Goal: Information Seeking & Learning: Learn about a topic

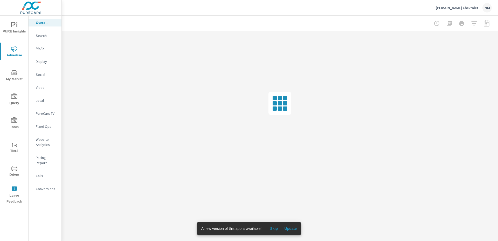
click at [290, 229] on span "Update" at bounding box center [291, 228] width 12 height 5
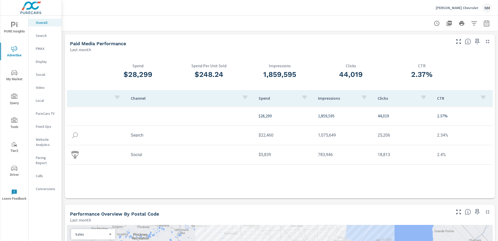
click at [485, 26] on icon "button" at bounding box center [486, 23] width 5 height 6
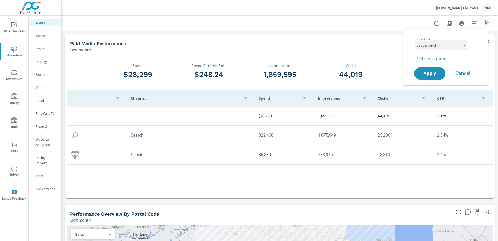
click at [442, 46] on select "Custom [DATE] Last week Last 7 days Last 14 days Last 30 days Last 45 days Last…" at bounding box center [442, 45] width 52 height 10
select select "Month to date"
click at [416, 40] on select "Custom [DATE] Last week Last 7 days Last 14 days Last 30 days Last 45 days Last…" at bounding box center [442, 45] width 52 height 10
click at [433, 56] on p "+ Add comparison" at bounding box center [447, 59] width 66 height 6
select select "Previous period"
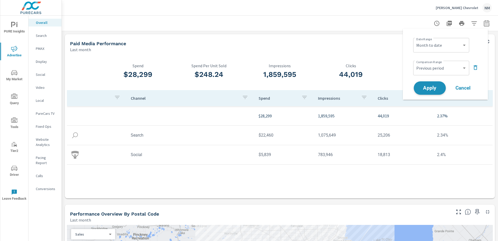
click at [433, 84] on button "Apply" at bounding box center [430, 87] width 32 height 13
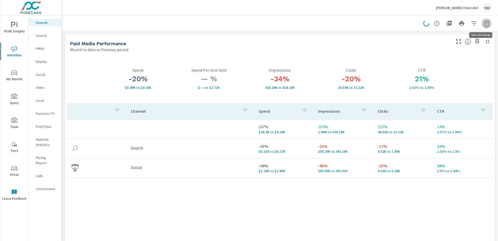
click at [484, 24] on icon "button" at bounding box center [486, 23] width 5 height 6
select select "Month to date"
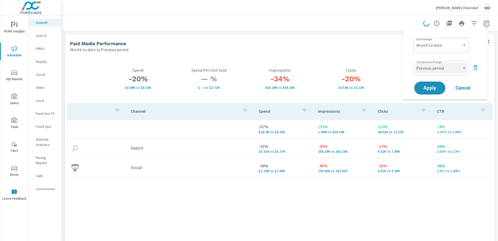
click at [455, 66] on select "Custom Previous period Previous month Previous year" at bounding box center [442, 68] width 52 height 10
select select "Previous month"
click at [416, 63] on select "Custom Previous period Previous month Previous year" at bounding box center [442, 68] width 52 height 10
click at [432, 86] on span "Apply" at bounding box center [430, 88] width 21 height 5
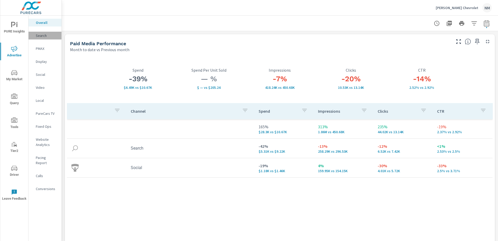
click at [36, 35] on p "Search" at bounding box center [47, 35] width 22 height 5
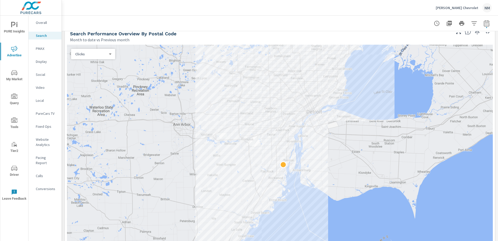
scroll to position [56, 0]
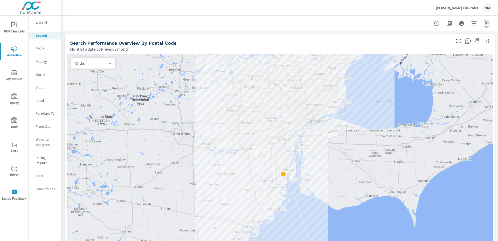
click at [104, 64] on body "PURE Insights Advertise My Market Query Tools Tier2 Driver Leave Feedback Overa…" at bounding box center [249, 120] width 498 height 241
click at [102, 56] on li "Impressions" at bounding box center [91, 55] width 40 height 8
click at [101, 66] on div "Impressions 0 ​" at bounding box center [93, 63] width 44 height 10
click at [102, 65] on body "PURE Insights Advertise My Market Query Tools Tier2 Driver Leave Feedback Overa…" at bounding box center [249, 120] width 498 height 241
click at [99, 73] on li "Clicks" at bounding box center [91, 71] width 40 height 8
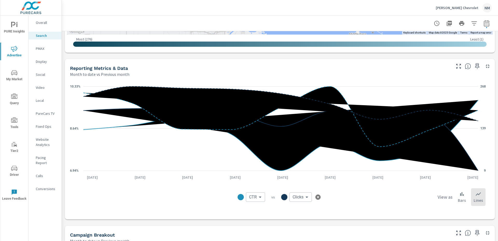
scroll to position [311, 0]
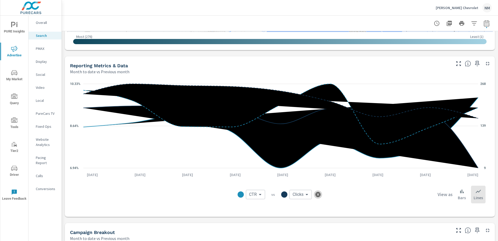
click at [316, 194] on icon "button" at bounding box center [318, 194] width 5 height 5
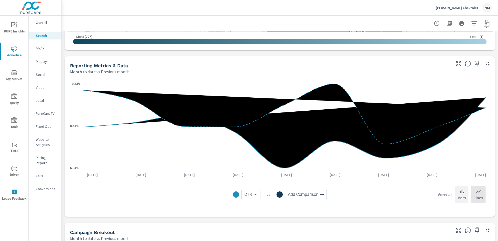
click at [461, 192] on icon at bounding box center [462, 191] width 6 height 6
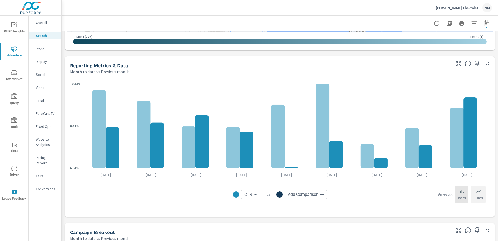
click at [476, 192] on icon at bounding box center [479, 191] width 6 height 6
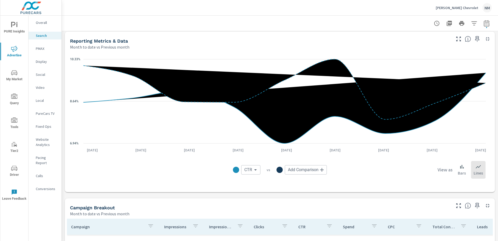
scroll to position [400, 0]
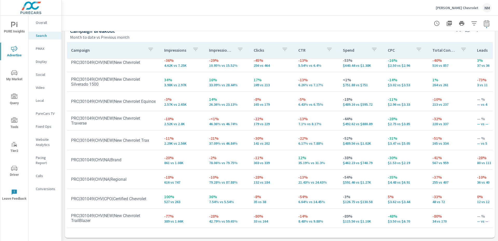
scroll to position [20, 0]
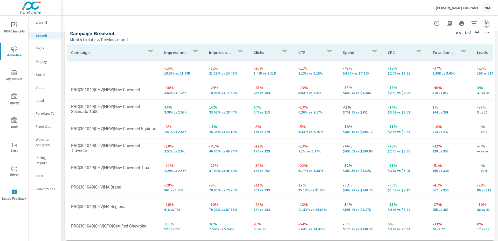
scroll to position [512, 0]
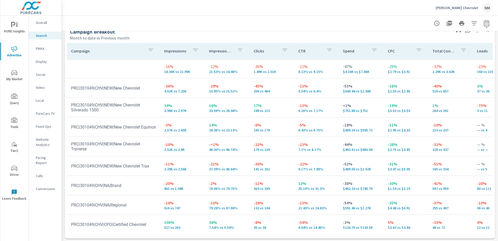
click at [17, 75] on span "My Market" at bounding box center [14, 76] width 25 height 13
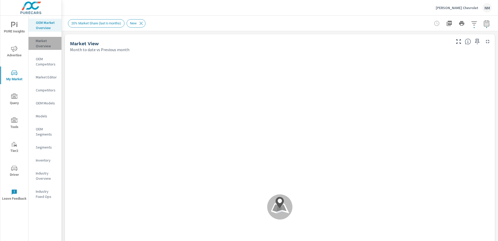
click at [45, 46] on p "Market Overview" at bounding box center [47, 43] width 22 height 10
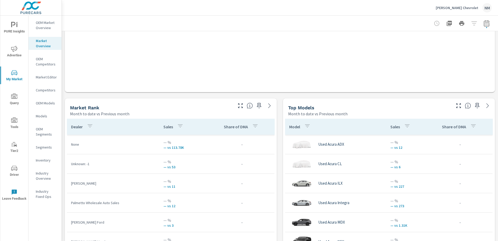
scroll to position [341, 0]
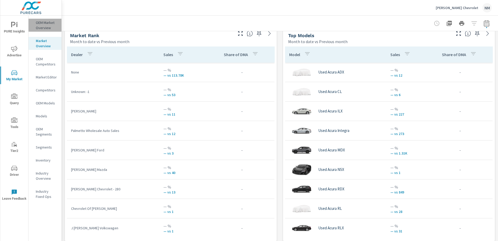
click at [41, 25] on p "OEM Market Overview" at bounding box center [47, 25] width 22 height 10
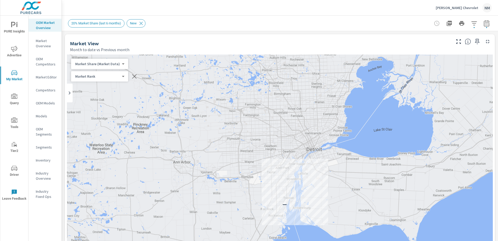
click at [104, 22] on span "20% Market Share (last 6 months)" at bounding box center [96, 23] width 56 height 4
click at [118, 66] on body "PURE Insights Advertise My Market Query Tools Tier2 Driver Leave Feedback OEM M…" at bounding box center [249, 120] width 498 height 241
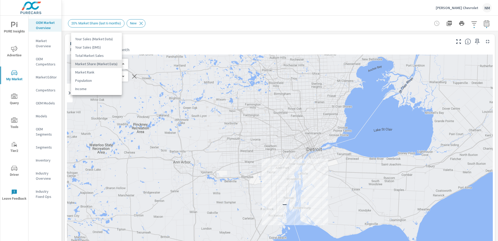
click at [241, 38] on div at bounding box center [249, 120] width 498 height 241
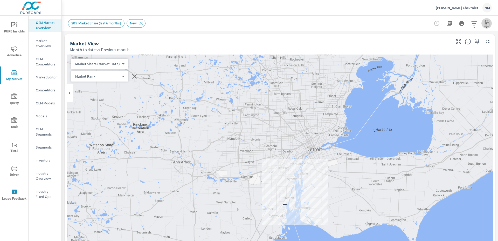
click at [484, 26] on icon "button" at bounding box center [486, 23] width 5 height 6
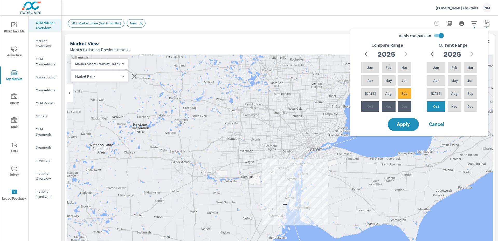
click at [441, 37] on input "Apply comparison" at bounding box center [442, 36] width 30 height 10
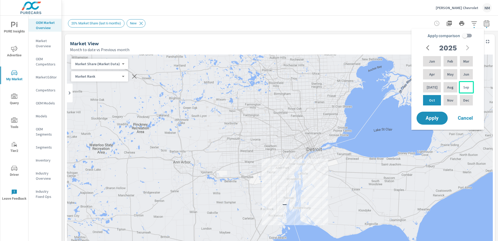
click at [464, 90] on div "Sep" at bounding box center [466, 87] width 15 height 12
click at [436, 98] on div "Oct" at bounding box center [432, 100] width 20 height 12
click at [448, 90] on p "Aug" at bounding box center [451, 87] width 6 height 5
click at [464, 35] on input "Apply comparison" at bounding box center [465, 36] width 30 height 10
checkbox input "true"
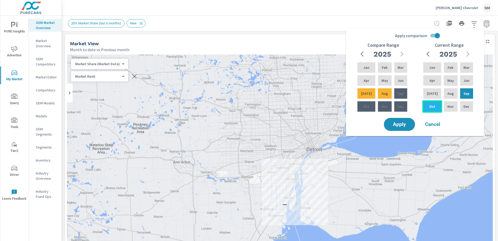
click at [435, 104] on div "Oct" at bounding box center [433, 106] width 20 height 12
click at [448, 80] on p "May" at bounding box center [451, 80] width 6 height 5
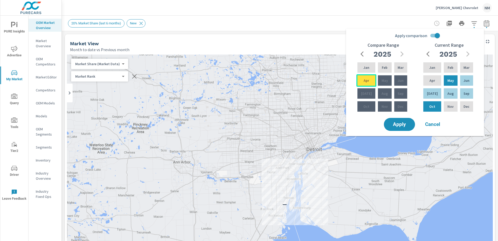
click at [364, 78] on p "Apr" at bounding box center [366, 80] width 5 height 5
click at [362, 52] on icon "button" at bounding box center [362, 53] width 3 height 5
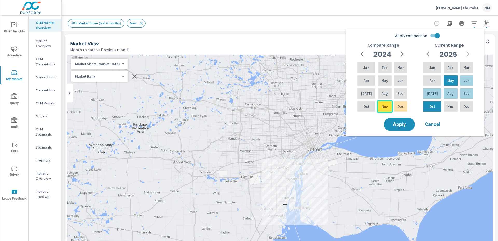
click at [385, 106] on p "Nov" at bounding box center [385, 106] width 6 height 5
click at [405, 121] on button "Apply" at bounding box center [400, 124] width 32 height 13
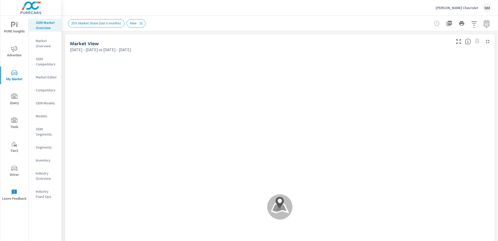
click at [482, 22] on button "button" at bounding box center [487, 23] width 10 height 10
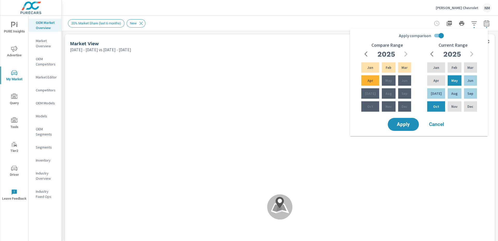
click at [482, 22] on button "button" at bounding box center [487, 23] width 10 height 10
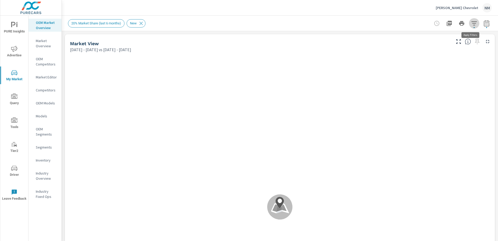
click at [471, 23] on icon "button" at bounding box center [474, 23] width 6 height 6
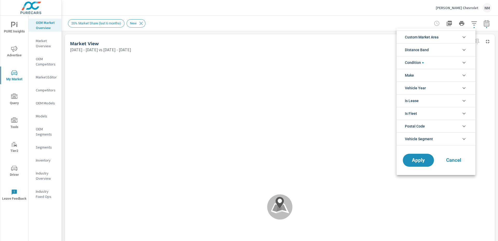
click at [444, 38] on li "Custom Market Area" at bounding box center [436, 37] width 79 height 13
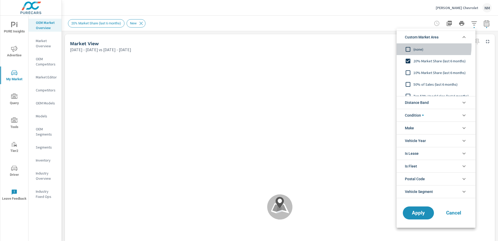
click at [415, 46] on span "(none)" at bounding box center [442, 49] width 57 height 6
click at [461, 39] on icon "filter options" at bounding box center [464, 37] width 6 height 6
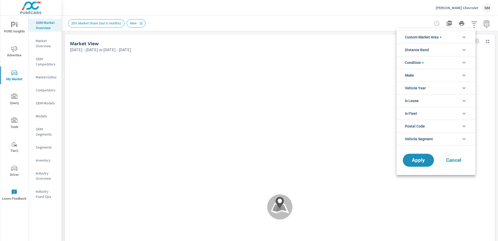
click at [447, 50] on li "Distance Band" at bounding box center [436, 49] width 79 height 13
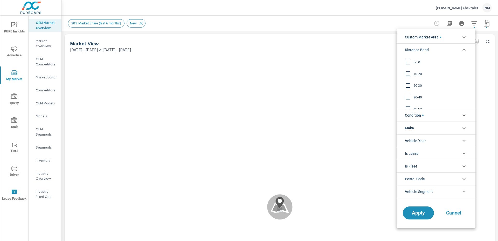
click at [417, 62] on span "0-10" at bounding box center [442, 62] width 57 height 6
click at [418, 71] on span "10-20" at bounding box center [442, 74] width 57 height 6
click at [417, 85] on span "20-30" at bounding box center [442, 85] width 57 height 6
click at [443, 48] on li "Distance Band" at bounding box center [436, 49] width 79 height 13
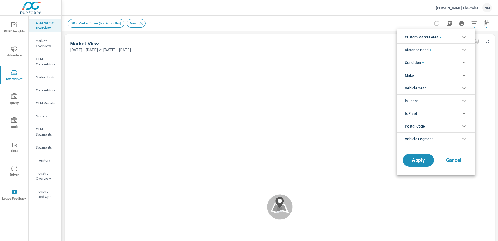
click at [436, 62] on li "Condition" at bounding box center [436, 62] width 79 height 13
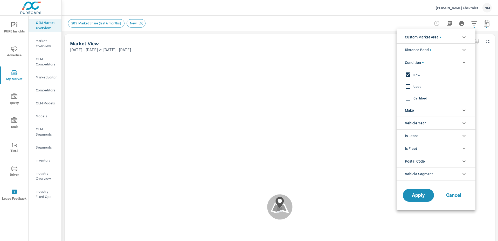
click at [436, 62] on li "Condition" at bounding box center [436, 62] width 79 height 13
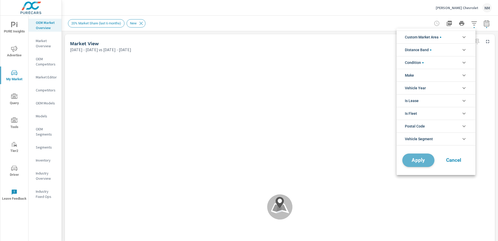
click at [423, 159] on span "Apply" at bounding box center [418, 160] width 21 height 5
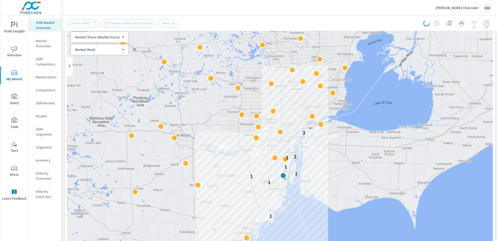
scroll to position [37, 0]
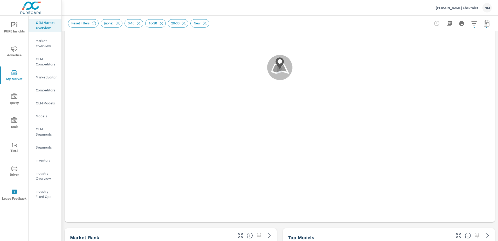
scroll to position [306, 0]
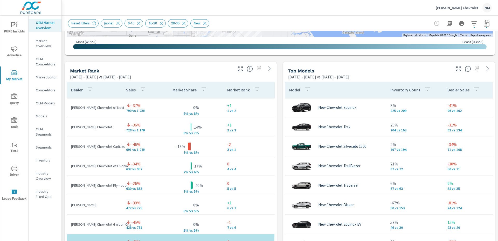
click at [484, 25] on icon "button" at bounding box center [487, 23] width 6 height 6
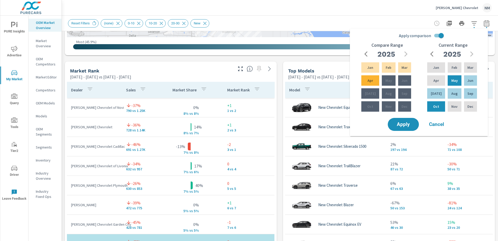
click at [441, 37] on input "Apply comparison" at bounding box center [442, 36] width 30 height 10
checkbox input "false"
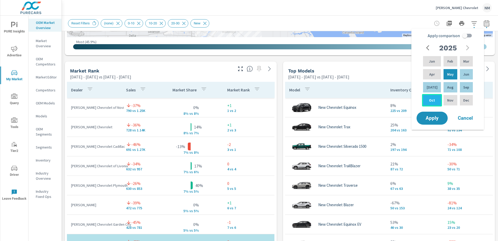
click at [436, 104] on div "Oct" at bounding box center [432, 100] width 20 height 12
click at [429, 46] on icon "button" at bounding box center [428, 47] width 3 height 5
click at [461, 48] on div "2024" at bounding box center [448, 48] width 50 height 10
click at [470, 48] on icon "button" at bounding box center [468, 48] width 6 height 6
click at [470, 48] on div "2025" at bounding box center [448, 48] width 50 height 10
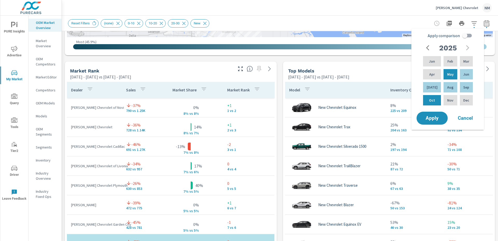
drag, startPoint x: 468, startPoint y: 118, endPoint x: 476, endPoint y: 92, distance: 28.1
click at [468, 118] on span "Cancel" at bounding box center [465, 118] width 21 height 5
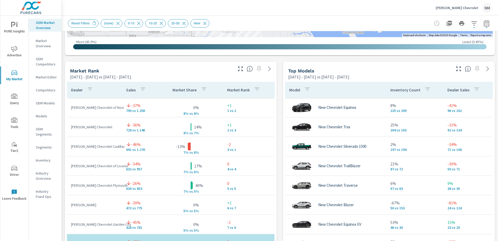
click at [484, 26] on icon "button" at bounding box center [487, 23] width 6 height 6
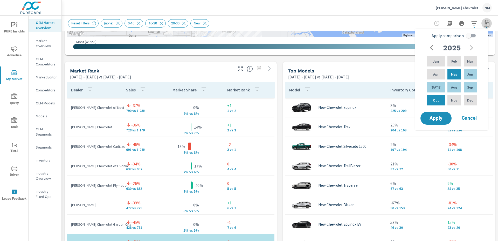
click at [484, 26] on icon "button" at bounding box center [487, 23] width 6 height 6
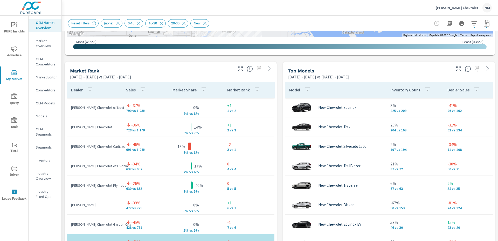
click at [474, 25] on icon "button" at bounding box center [474, 23] width 6 height 6
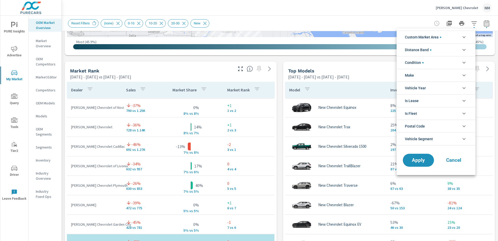
click at [435, 100] on li "Is Lease" at bounding box center [436, 100] width 79 height 13
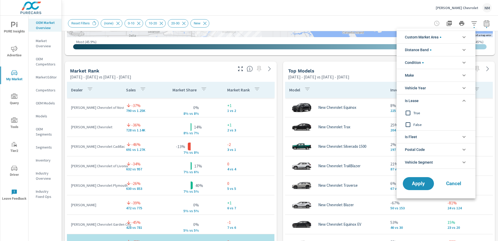
click at [435, 100] on li "Is Lease" at bounding box center [436, 100] width 79 height 13
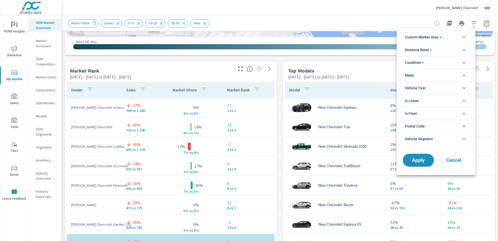
click at [443, 49] on li "Distance Band" at bounding box center [436, 49] width 79 height 13
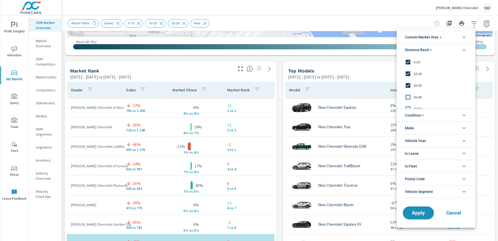
click at [443, 49] on li "Distance Band" at bounding box center [436, 49] width 79 height 13
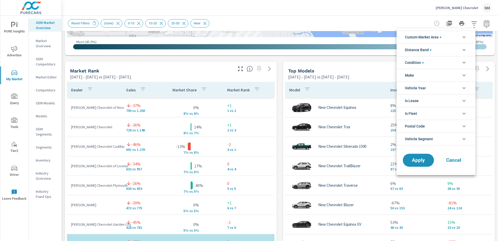
click at [475, 22] on div at bounding box center [249, 120] width 498 height 241
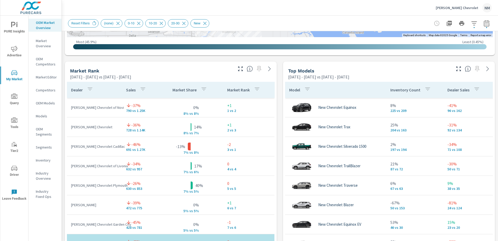
click at [434, 24] on div at bounding box center [462, 23] width 60 height 10
click at [297, 28] on div "Reset Filters (none) 0-10 10-20 20-30 New" at bounding box center [280, 23] width 424 height 15
click at [484, 25] on icon "button" at bounding box center [487, 23] width 6 height 6
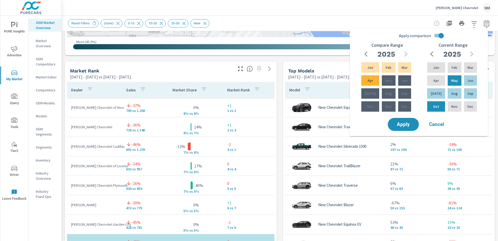
click at [484, 25] on icon "button" at bounding box center [487, 23] width 6 height 6
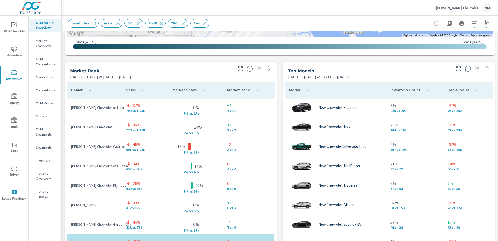
click at [484, 22] on icon "button" at bounding box center [486, 23] width 5 height 6
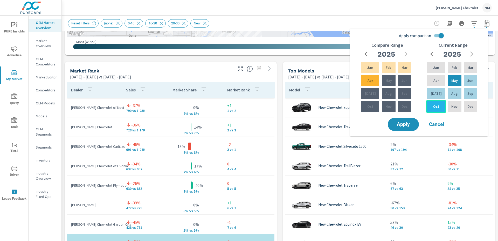
click at [435, 109] on p "Oct" at bounding box center [437, 106] width 6 height 5
click at [452, 96] on p "Aug" at bounding box center [455, 93] width 6 height 5
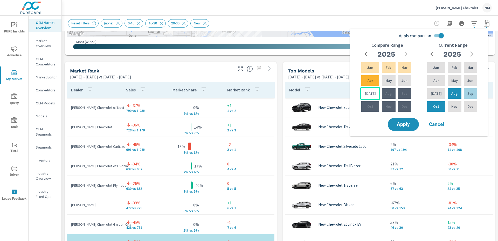
click at [374, 94] on div "[DATE]" at bounding box center [371, 93] width 20 height 12
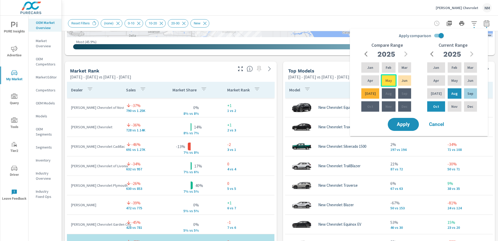
click at [386, 82] on p "May" at bounding box center [389, 80] width 6 height 5
click at [406, 122] on span "Apply" at bounding box center [403, 124] width 21 height 5
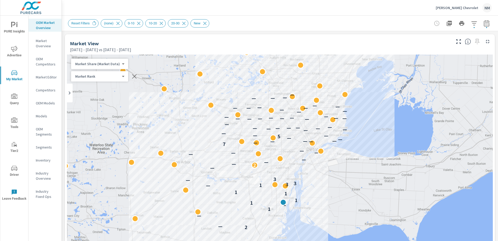
click at [121, 66] on div "Market Share (Market Data) 3 ​" at bounding box center [99, 64] width 57 height 10
click at [119, 65] on body "PURE Insights Advertise My Market Query Tools Tier2 Driver Leave Feedback OEM M…" at bounding box center [249, 120] width 498 height 241
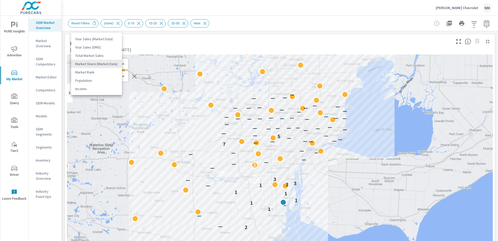
click at [113, 40] on li "Your Sales (Market Data)" at bounding box center [96, 39] width 51 height 8
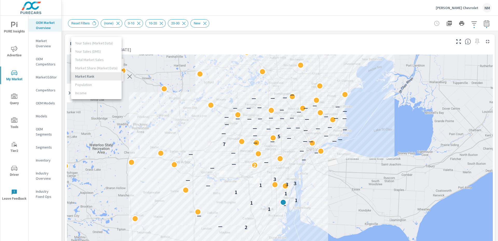
click at [110, 77] on body "PURE Insights Advertise My Market Query Tools Tier2 Driver Leave Feedback OEM M…" at bounding box center [249, 120] width 498 height 241
click at [105, 73] on li "Market Rank" at bounding box center [96, 76] width 51 height 8
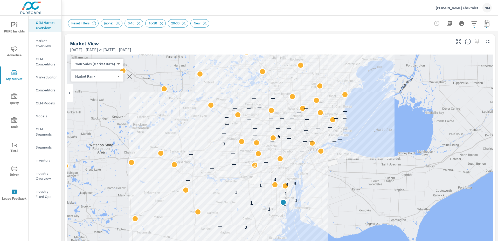
click at [108, 66] on body "PURE Insights Advertise My Market Query Tools Tier2 Driver Leave Feedback OEM M…" at bounding box center [249, 120] width 498 height 241
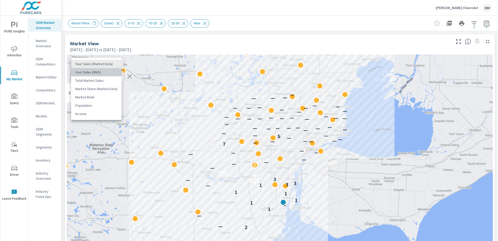
click at [107, 73] on li "Your Sales (DMS)" at bounding box center [96, 72] width 51 height 8
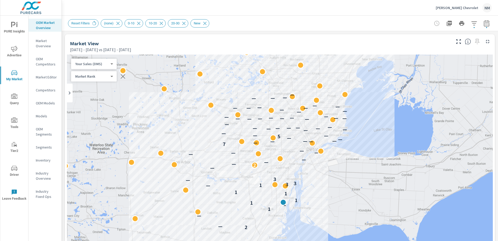
click at [105, 63] on body "PURE Insights Advertise My Market Query Tools Tier2 Driver Leave Feedback OEM M…" at bounding box center [249, 120] width 498 height 241
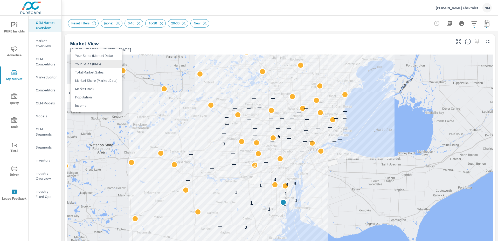
click at [105, 59] on li "Your Sales (Market Data)" at bounding box center [96, 55] width 51 height 8
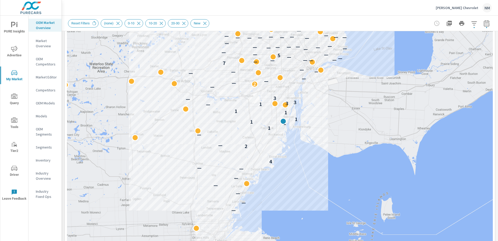
scroll to position [58, 0]
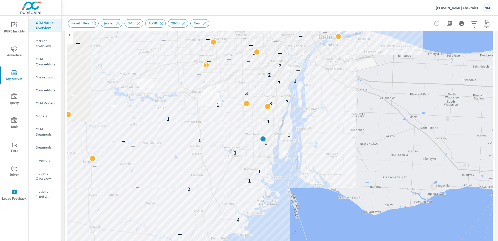
drag, startPoint x: 277, startPoint y: 123, endPoint x: 309, endPoint y: 110, distance: 33.9
click at [309, 110] on div "— — — — — — — 4 2 — 1 1 — 1 — 1 — 1 1 1 1 — 1 3 3 — 3 7 1 2 — — — — 2 2 — — — —…" at bounding box center [280, 141] width 426 height 289
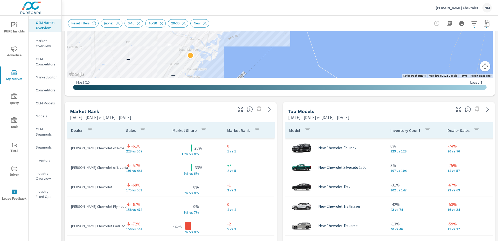
scroll to position [314, 0]
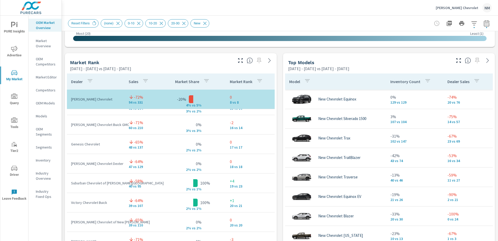
scroll to position [261, 0]
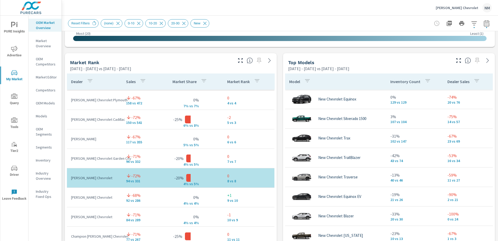
scroll to position [35, 0]
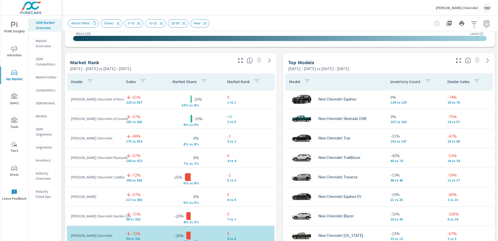
click at [275, 123] on div "Market View [DATE] - [DATE] vs [DATE] - [DATE] ← Move left → Move right ↑ Move …" at bounding box center [280, 161] width 437 height 889
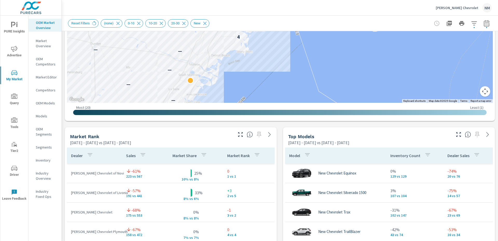
scroll to position [147, 0]
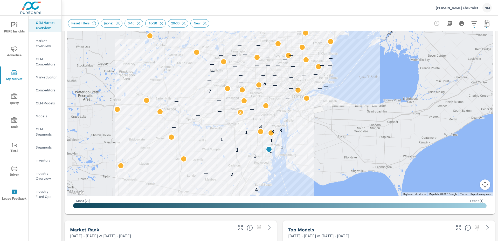
drag, startPoint x: 297, startPoint y: 53, endPoint x: 297, endPoint y: 137, distance: 83.8
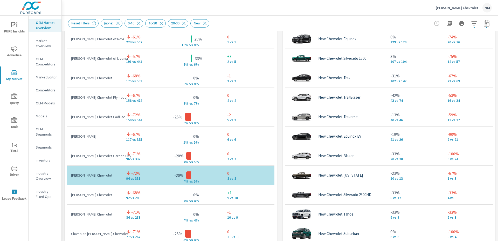
scroll to position [377, 0]
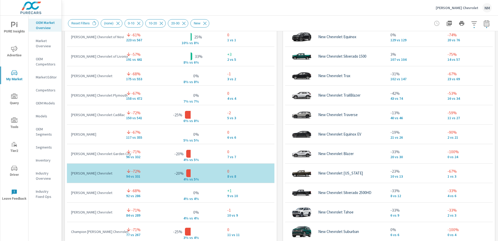
click at [484, 24] on icon "button" at bounding box center [487, 23] width 6 height 6
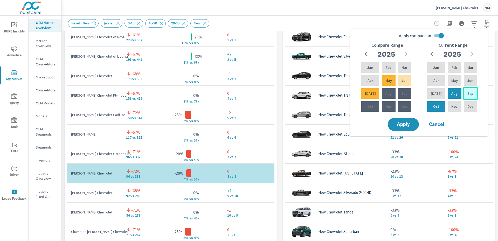
click at [468, 92] on p "Sep" at bounding box center [471, 93] width 6 height 5
click at [434, 94] on p "[DATE]" at bounding box center [436, 93] width 11 height 5
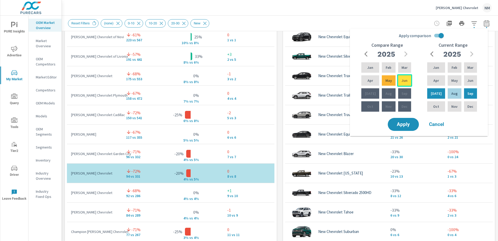
click at [404, 82] on p "Jun" at bounding box center [405, 80] width 6 height 5
click at [361, 82] on div "Apr" at bounding box center [371, 80] width 20 height 12
click at [415, 128] on button "Apply" at bounding box center [404, 124] width 32 height 13
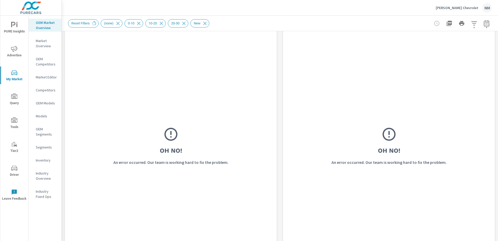
scroll to position [386, 0]
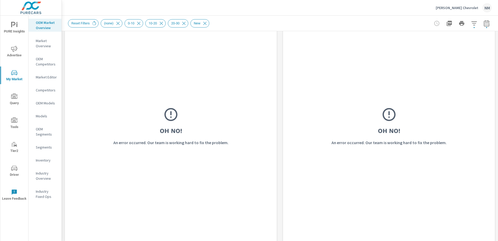
click at [494, 128] on div "Market View Last 3 months vs [DATE] - [DATE] Oh No! An Error Occurred Market Ra…" at bounding box center [280, 89] width 437 height 889
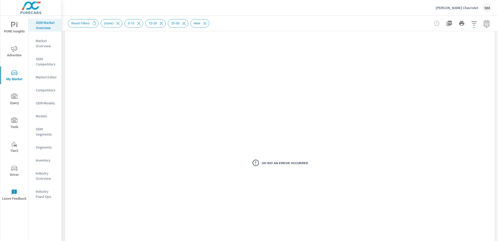
scroll to position [0, 0]
click at [473, 23] on icon "button" at bounding box center [474, 23] width 6 height 6
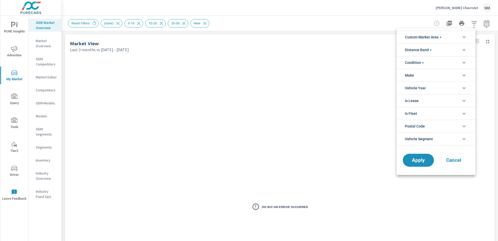
click at [441, 52] on li "Distance Band" at bounding box center [436, 49] width 79 height 13
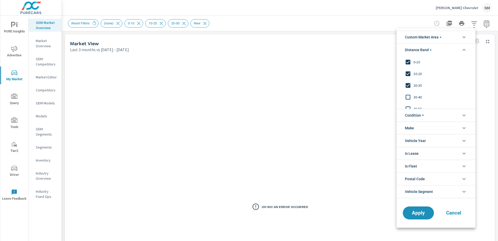
click at [441, 52] on li "Distance Band" at bounding box center [436, 49] width 79 height 13
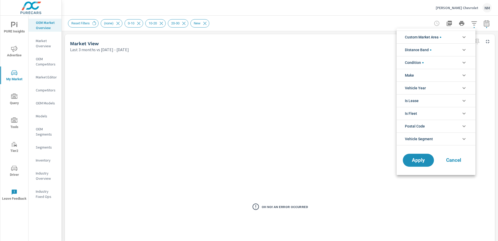
click at [482, 26] on div at bounding box center [249, 120] width 498 height 241
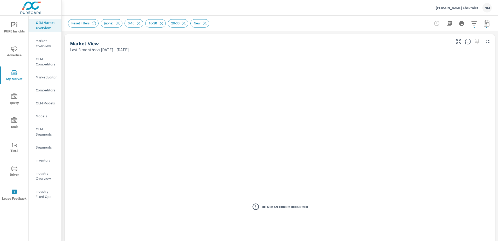
click at [484, 24] on icon "button" at bounding box center [487, 23] width 6 height 6
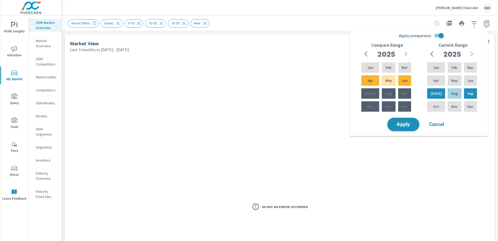
click at [412, 125] on span "Apply" at bounding box center [403, 124] width 21 height 5
